Goal: Unclear

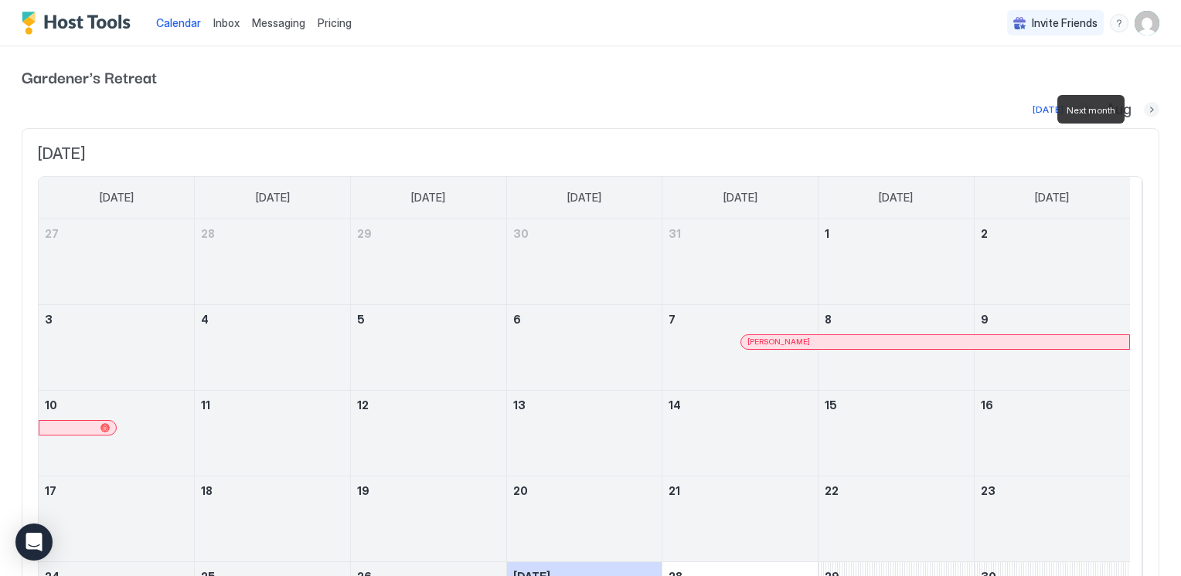
click at [1144, 107] on button "Next month" at bounding box center [1151, 109] width 15 height 15
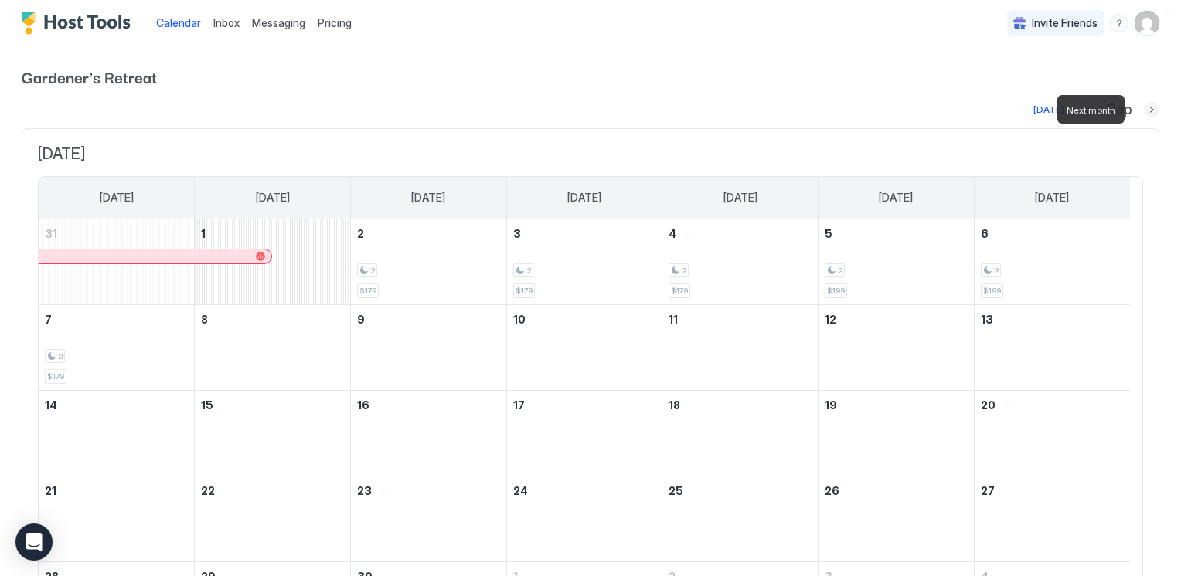
click at [1144, 107] on button "Next month" at bounding box center [1151, 109] width 15 height 15
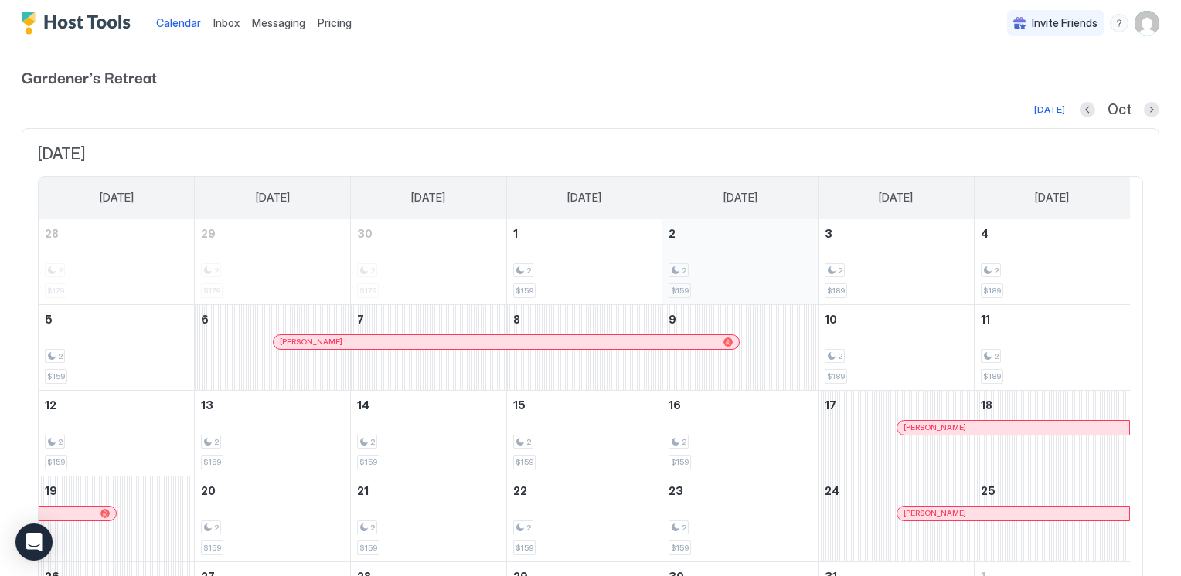
scroll to position [77, 0]
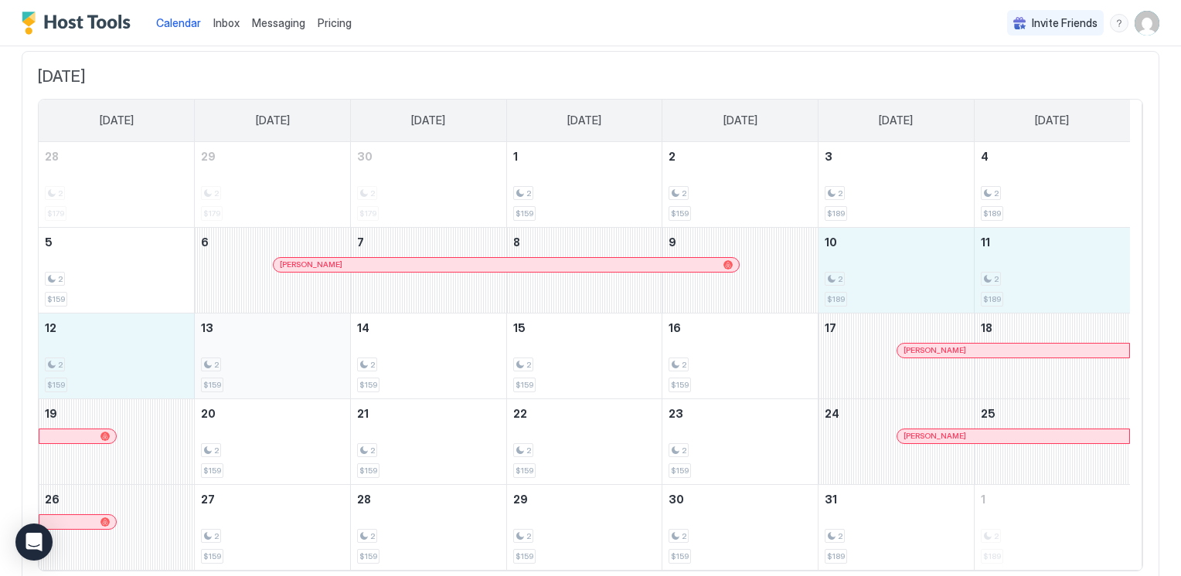
drag, startPoint x: 926, startPoint y: 249, endPoint x: 222, endPoint y: 353, distance: 712.4
click at [222, 353] on tbody "28 2 $179 29 2 $179 30 2 $179 1 2 $159 2 2 $159 3 2 $189 4 2 $189 5 2 $159 6 [P…" at bounding box center [584, 356] width 1091 height 428
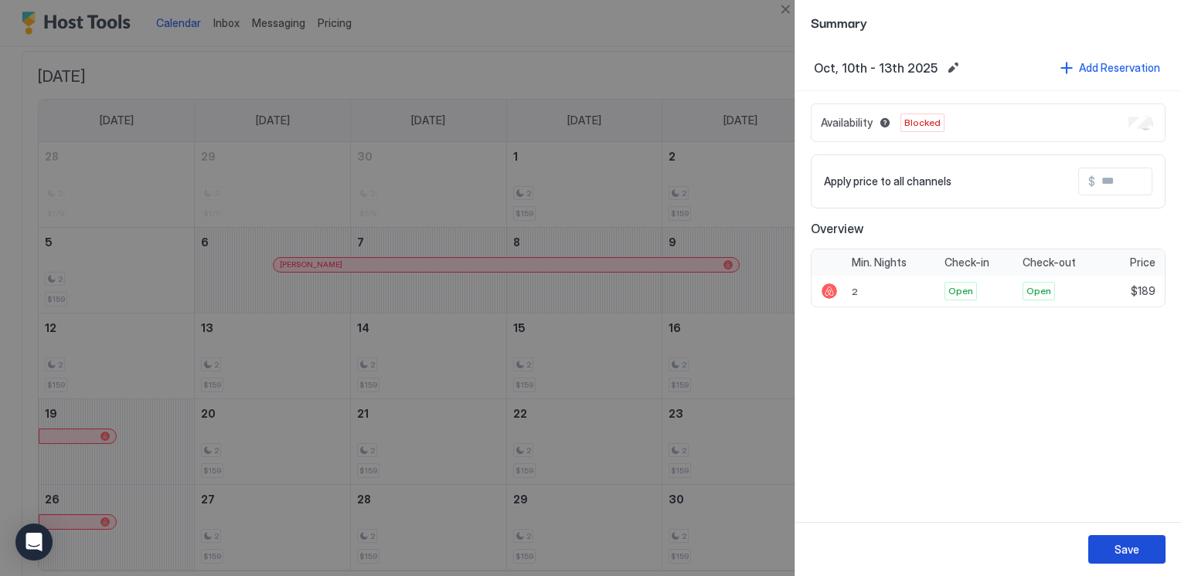
click at [1122, 557] on div "Save" at bounding box center [1126, 550] width 25 height 16
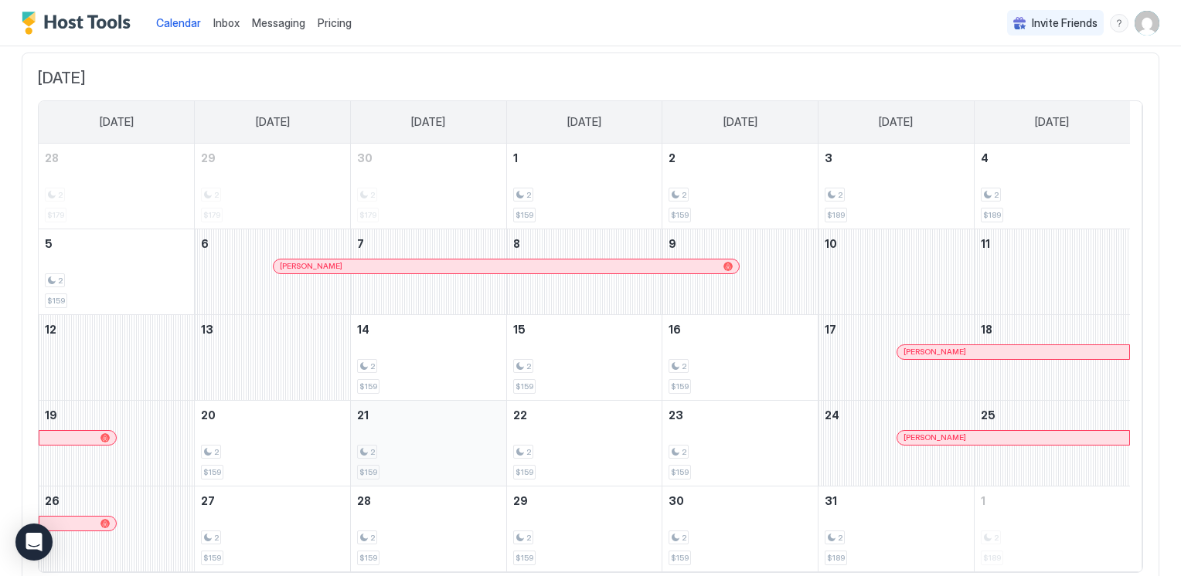
scroll to position [133, 0]
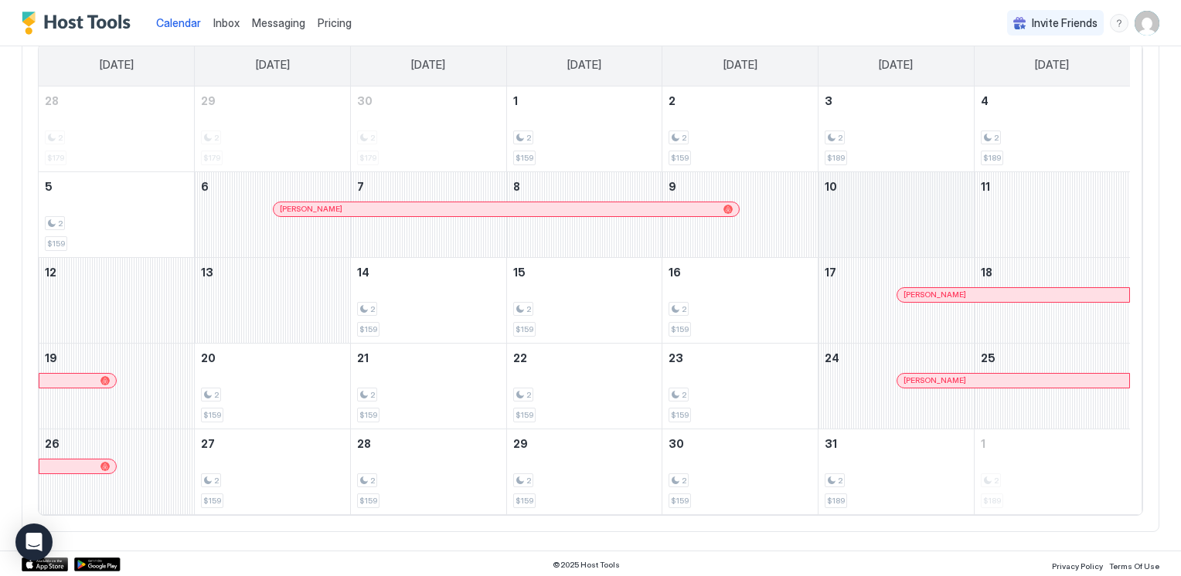
click at [858, 209] on div "October 10, 2025" at bounding box center [895, 214] width 155 height 85
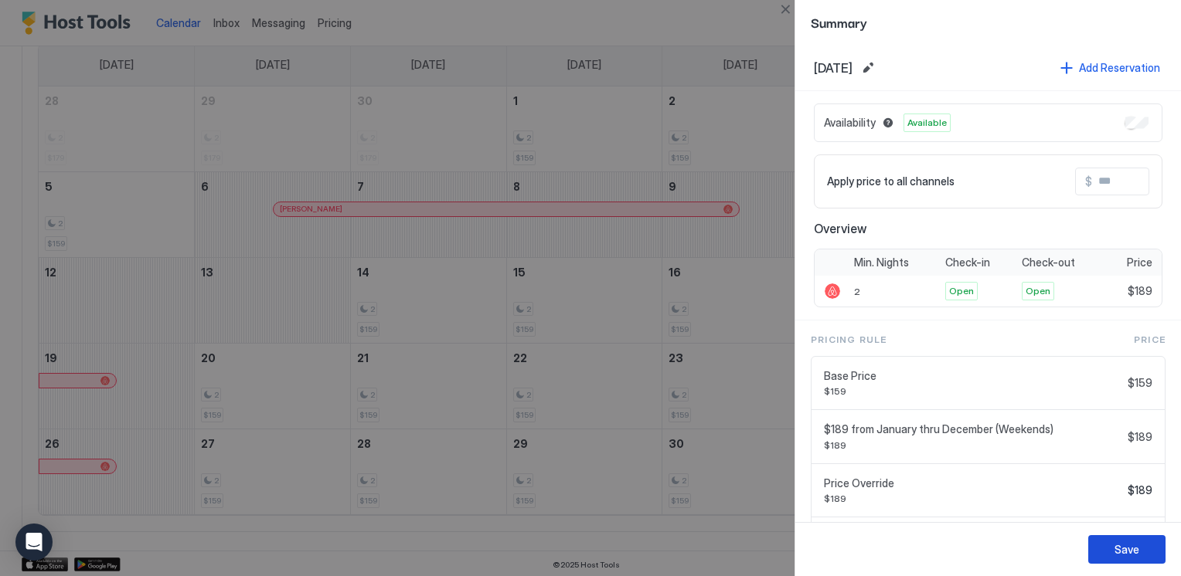
click at [1133, 546] on div "Save" at bounding box center [1126, 550] width 25 height 16
